Goal: Find specific page/section: Find specific page/section

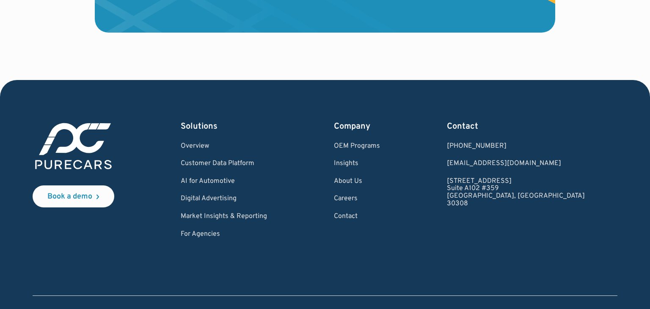
scroll to position [2555, 0]
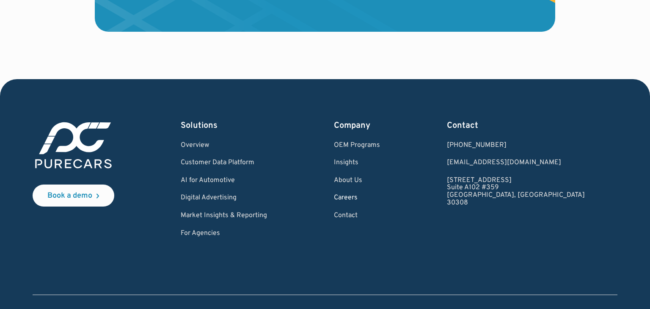
click at [375, 194] on link "Careers" at bounding box center [357, 198] width 46 height 8
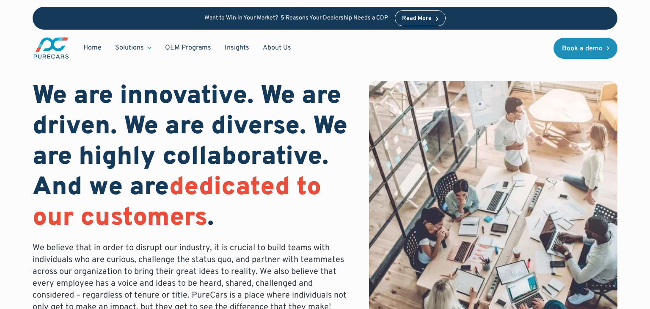
click at [7, 179] on div "We are innovative. We are driven. We are diverse. We are highly collaborative. …" at bounding box center [325, 199] width 650 height 398
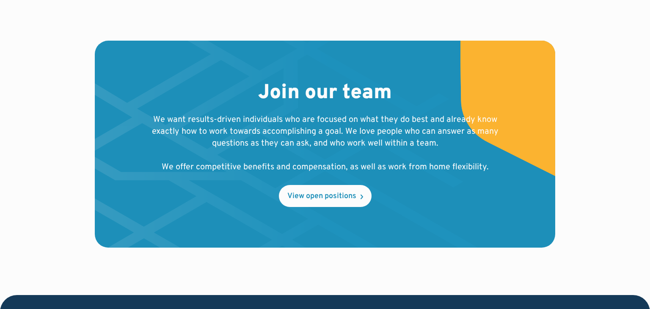
scroll to position [846, 0]
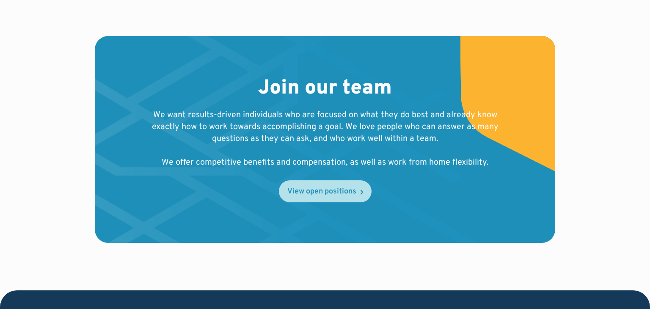
click at [321, 184] on link "View open positions" at bounding box center [325, 191] width 93 height 22
